Goal: Information Seeking & Learning: Learn about a topic

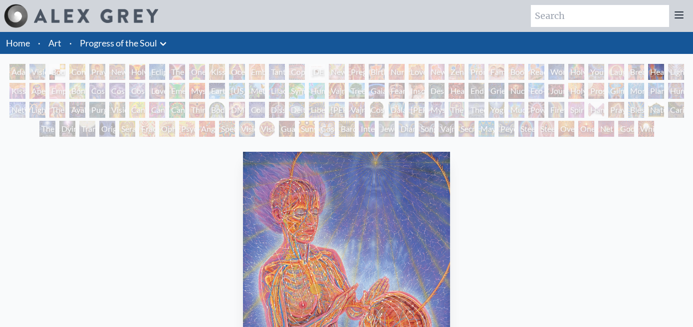
click at [109, 83] on div "Cosmic Artist" at bounding box center [117, 91] width 16 height 16
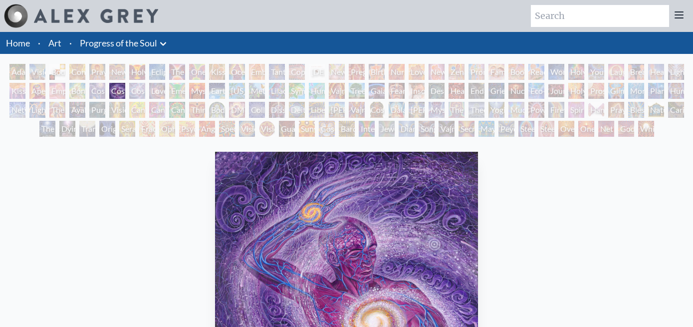
click at [18, 64] on div "Adam & Eve" at bounding box center [17, 72] width 16 height 16
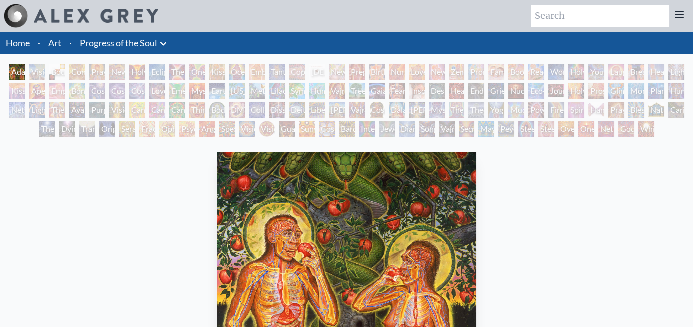
click at [136, 64] on div "Holy Grail" at bounding box center [137, 72] width 16 height 16
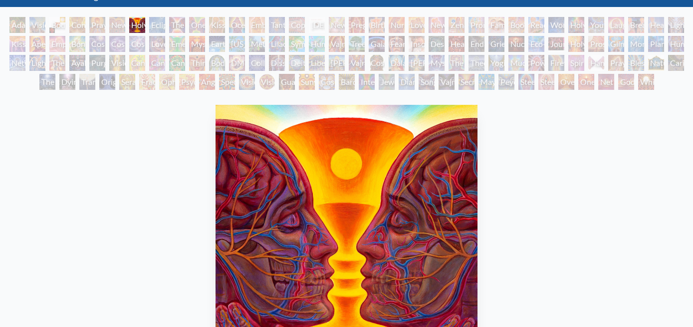
scroll to position [46, 0]
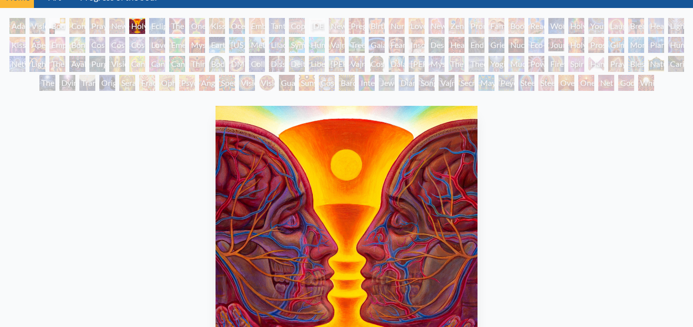
click at [109, 18] on div "New Man New Woman" at bounding box center [117, 26] width 16 height 16
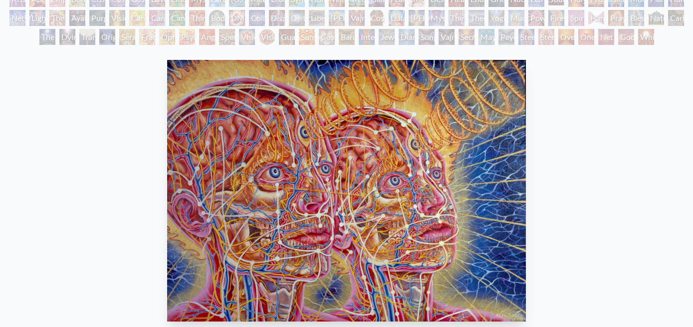
scroll to position [46, 0]
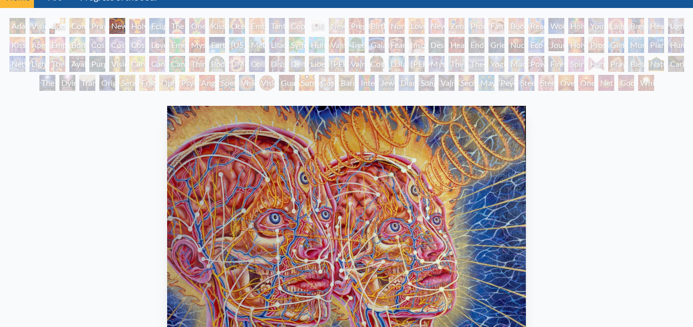
click at [549, 18] on div "Wonder" at bounding box center [557, 26] width 16 height 16
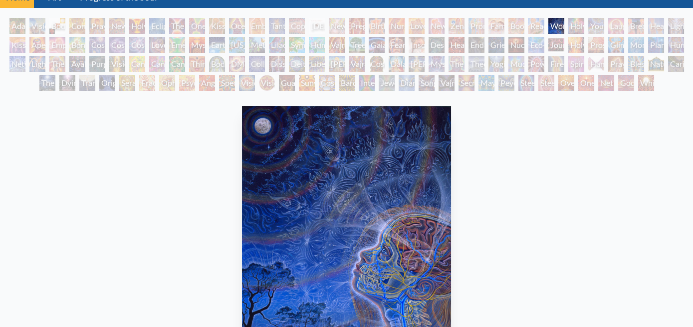
click at [638, 75] on div "White Light" at bounding box center [646, 83] width 16 height 16
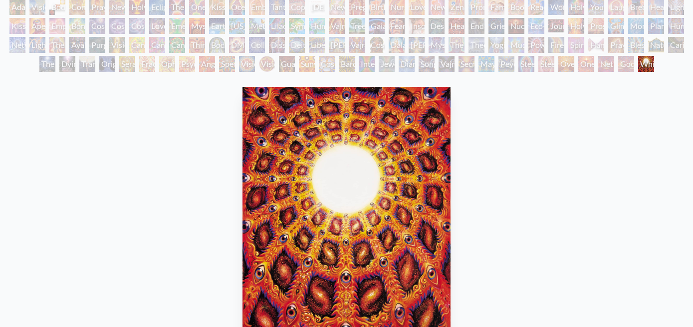
scroll to position [46, 0]
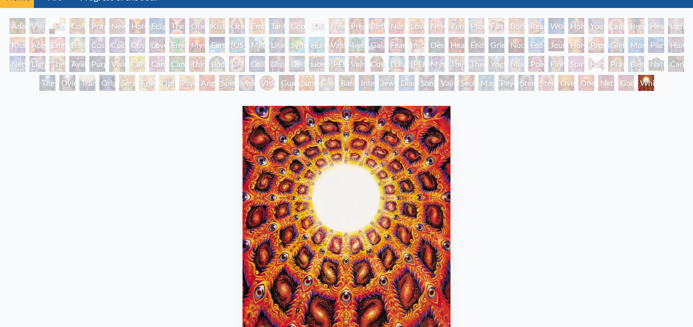
click at [619, 75] on div "Godself" at bounding box center [627, 83] width 16 height 16
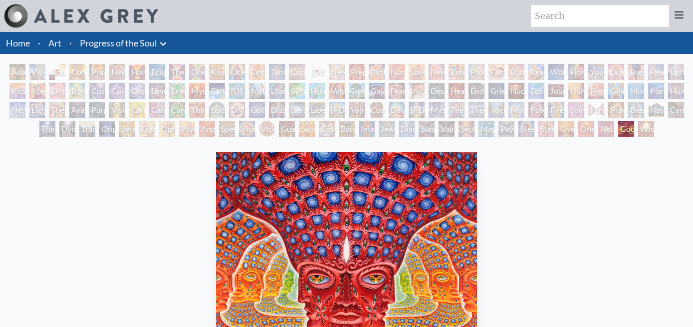
click at [599, 121] on div "Net of Being" at bounding box center [607, 129] width 16 height 16
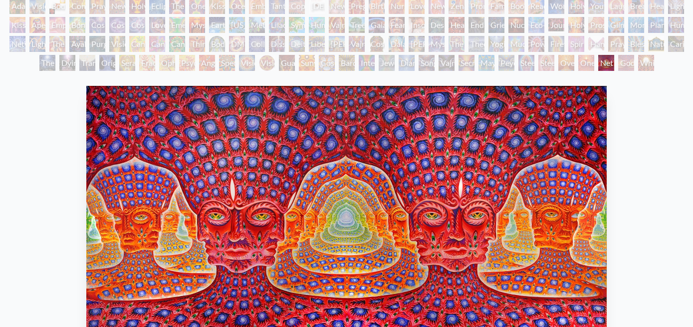
scroll to position [46, 0]
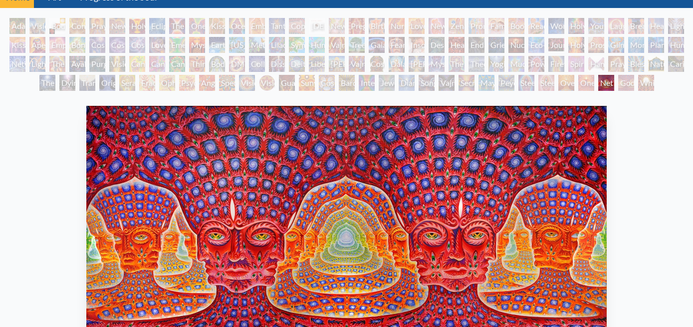
click at [579, 75] on div "One" at bounding box center [587, 83] width 16 height 16
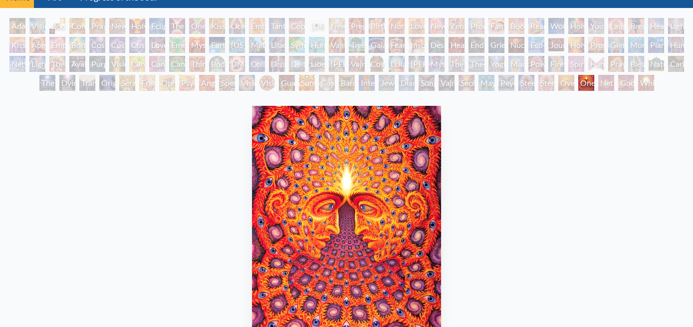
click at [559, 75] on div "Oversoul" at bounding box center [567, 83] width 16 height 16
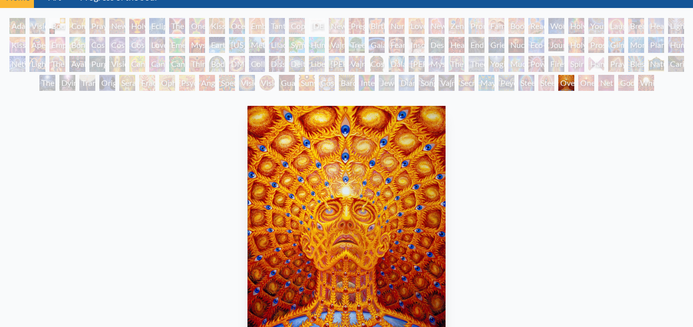
click at [539, 75] on div "Steeplehead 2" at bounding box center [547, 83] width 16 height 16
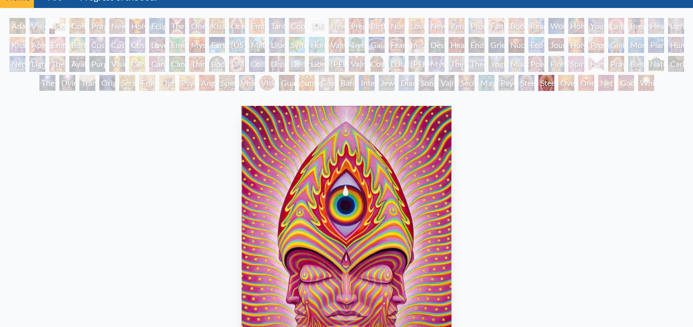
click at [499, 75] on div "Peyote Being" at bounding box center [507, 83] width 16 height 16
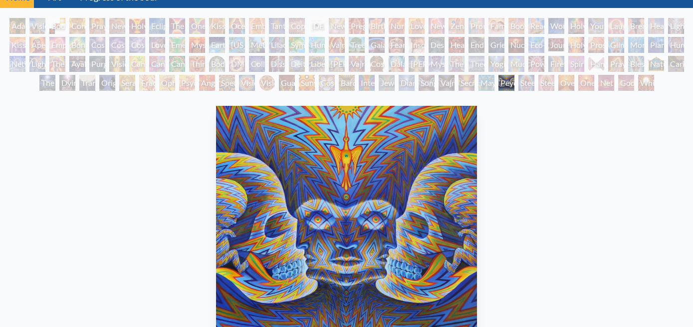
click at [579, 75] on div "One" at bounding box center [587, 83] width 16 height 16
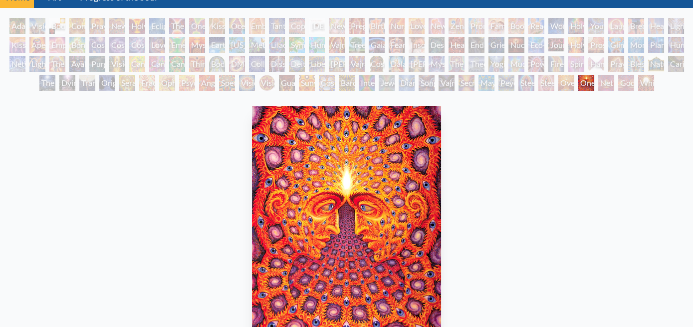
click at [599, 75] on div "Net of Being" at bounding box center [607, 83] width 16 height 16
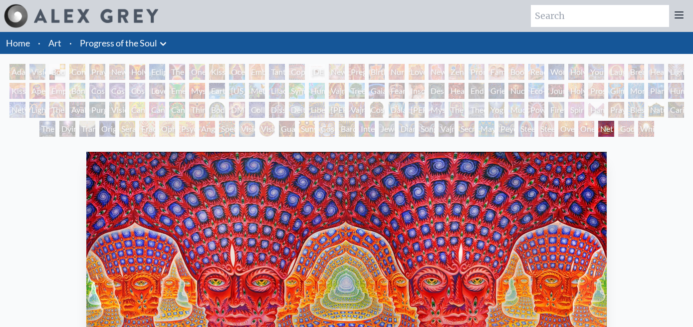
click at [589, 102] on div "Hands that See" at bounding box center [597, 110] width 16 height 16
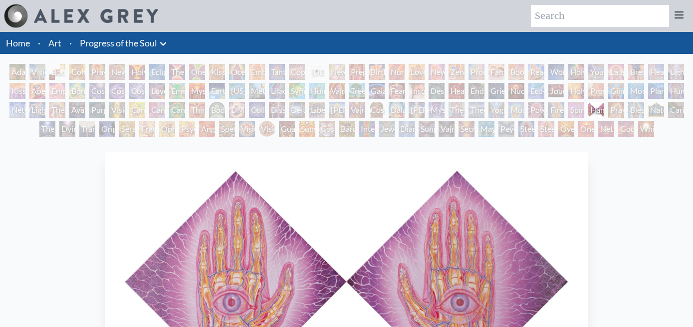
click at [549, 102] on div "Firewalking" at bounding box center [557, 110] width 16 height 16
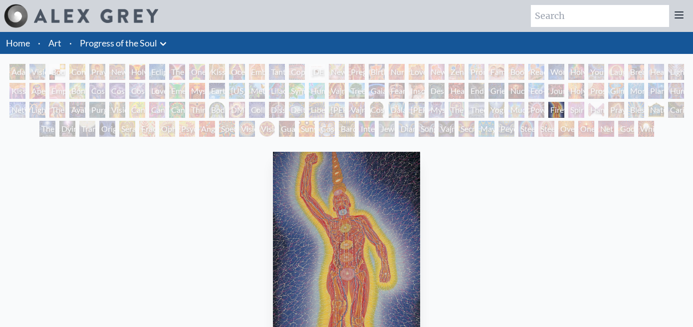
click at [529, 102] on div "Power to the Peaceful" at bounding box center [537, 110] width 16 height 16
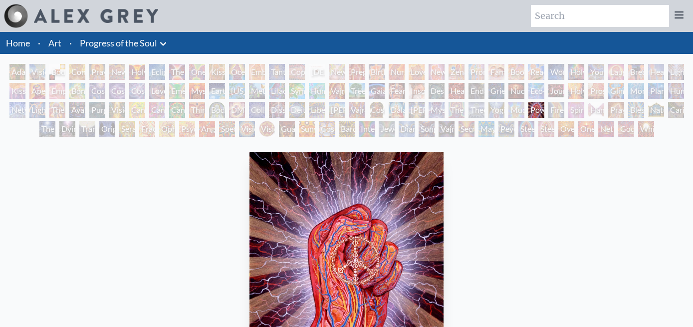
click at [509, 102] on div "Mudra" at bounding box center [517, 110] width 16 height 16
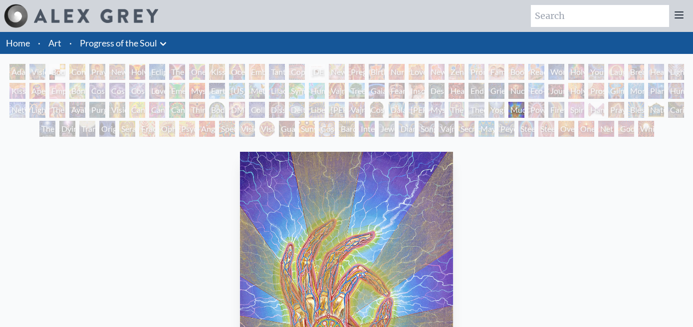
click at [509, 102] on div "Mudra" at bounding box center [517, 110] width 16 height 16
click at [469, 102] on div "Theologue" at bounding box center [477, 110] width 16 height 16
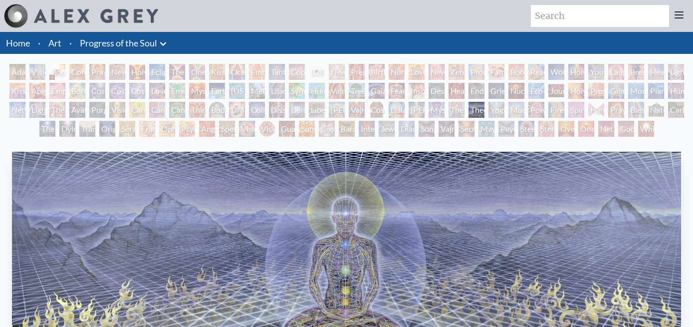
click at [449, 102] on div "The Seer" at bounding box center [457, 110] width 16 height 16
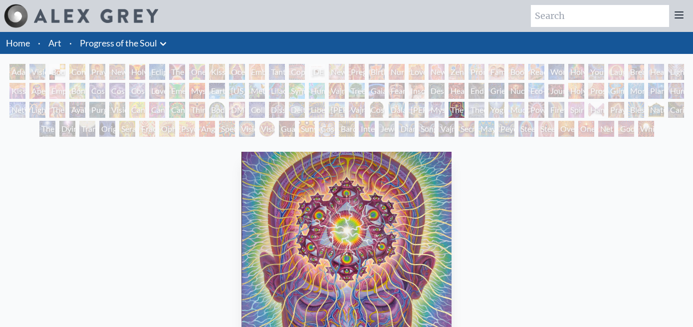
click at [469, 102] on div "Theologue" at bounding box center [477, 110] width 16 height 16
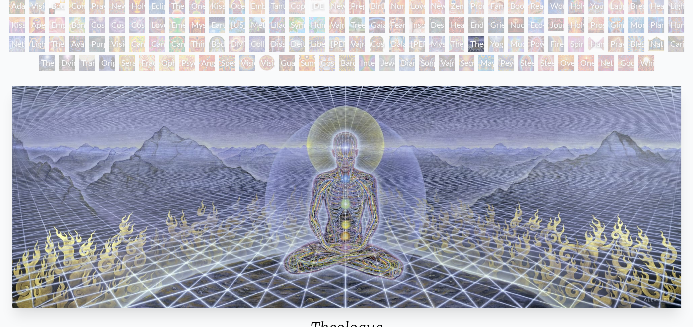
scroll to position [46, 0]
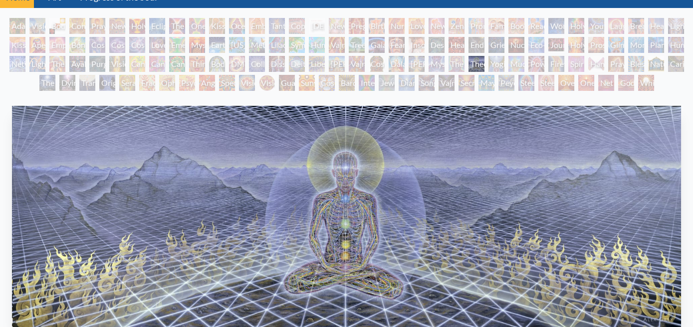
click at [449, 56] on div "The Seer" at bounding box center [457, 64] width 16 height 16
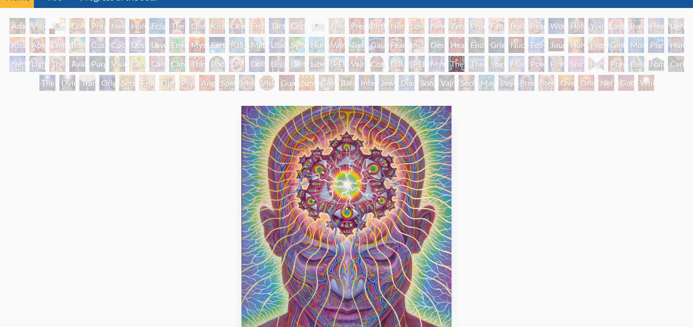
click at [429, 56] on div "Mystic Eye" at bounding box center [437, 64] width 16 height 16
